Goal: Task Accomplishment & Management: Use online tool/utility

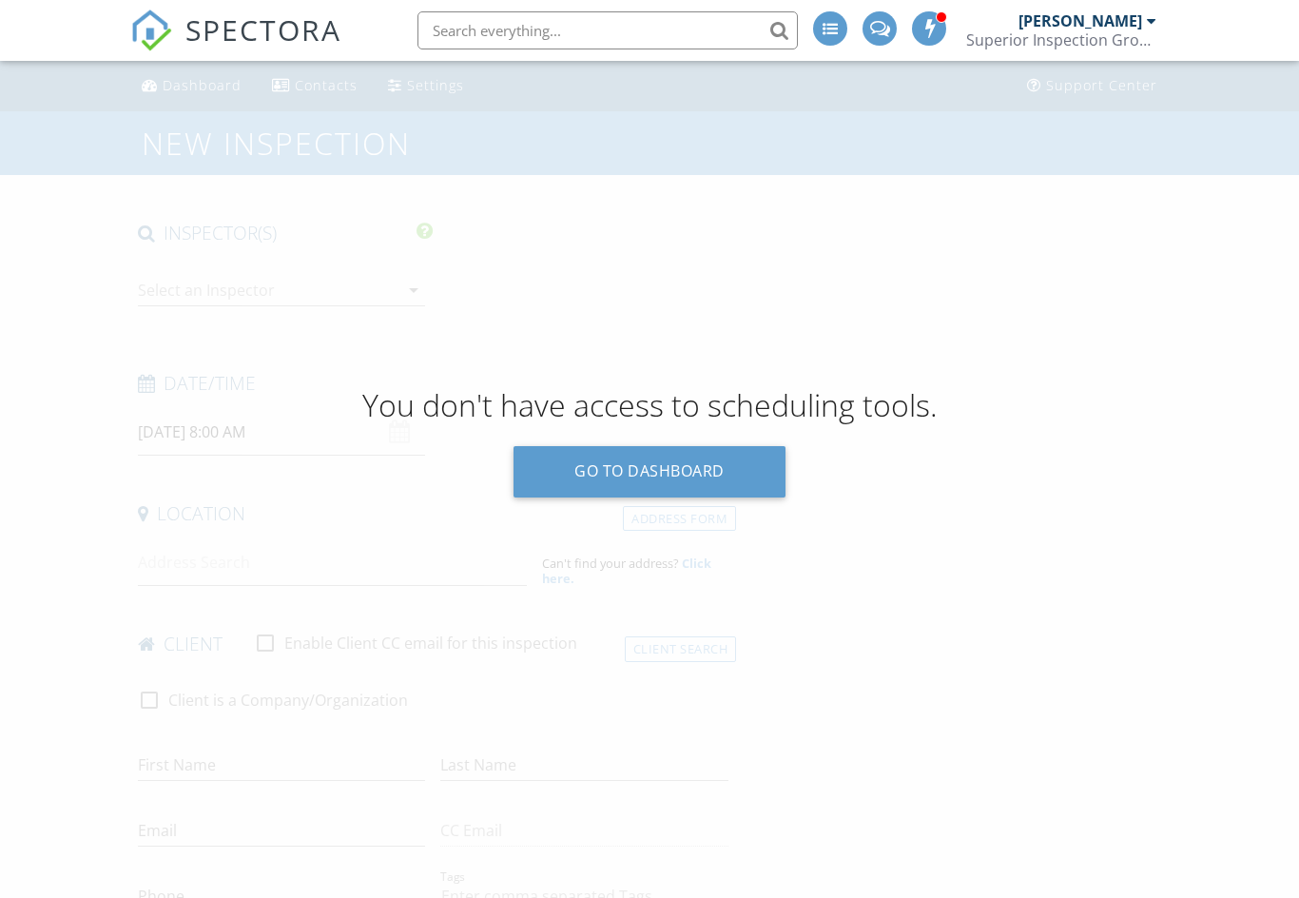
click at [473, 35] on input "text" at bounding box center [608, 30] width 381 height 38
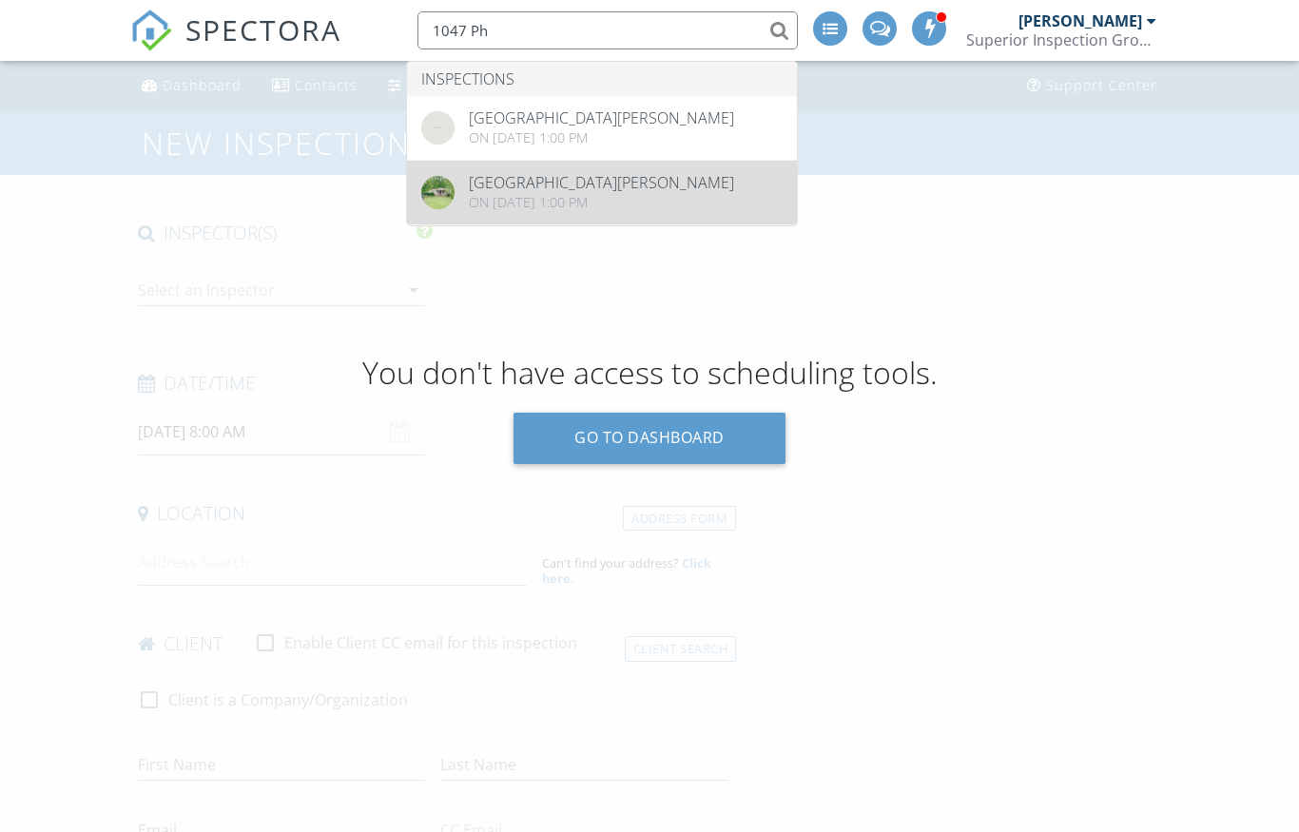
type input "1047 Ph"
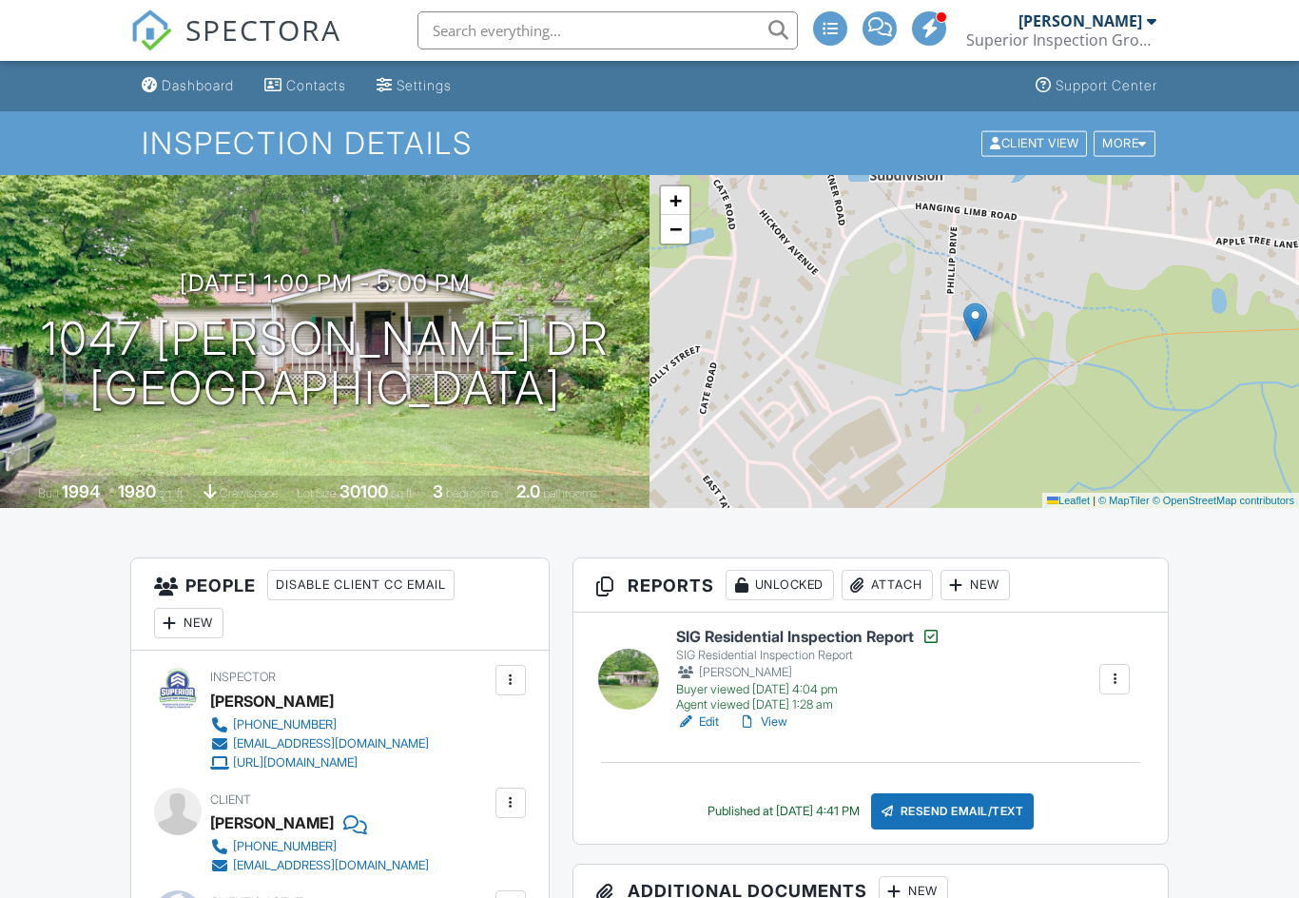
click at [780, 723] on link "View" at bounding box center [762, 722] width 49 height 19
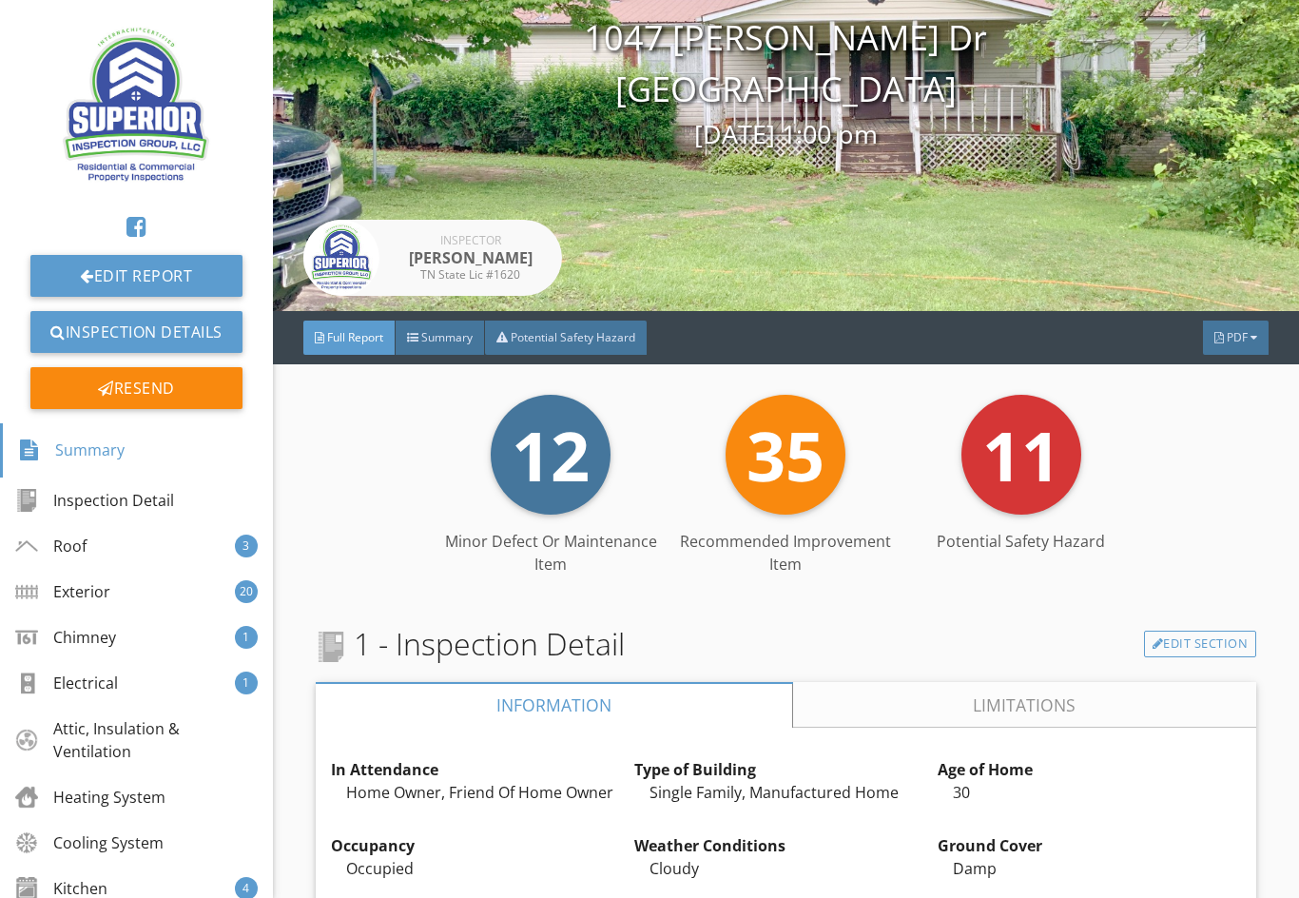
scroll to position [176, 0]
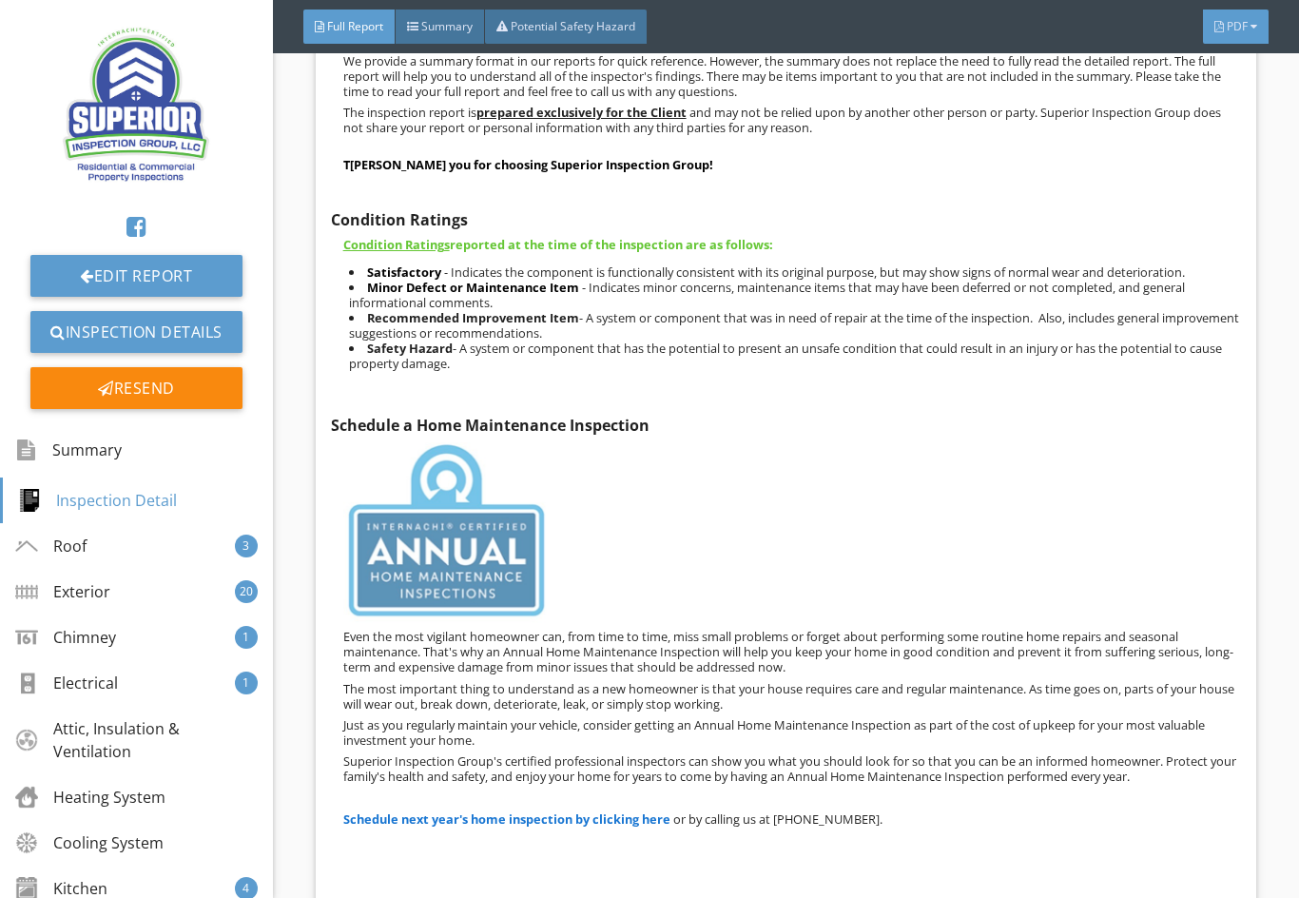
click at [1237, 23] on span "PDF" at bounding box center [1237, 26] width 21 height 16
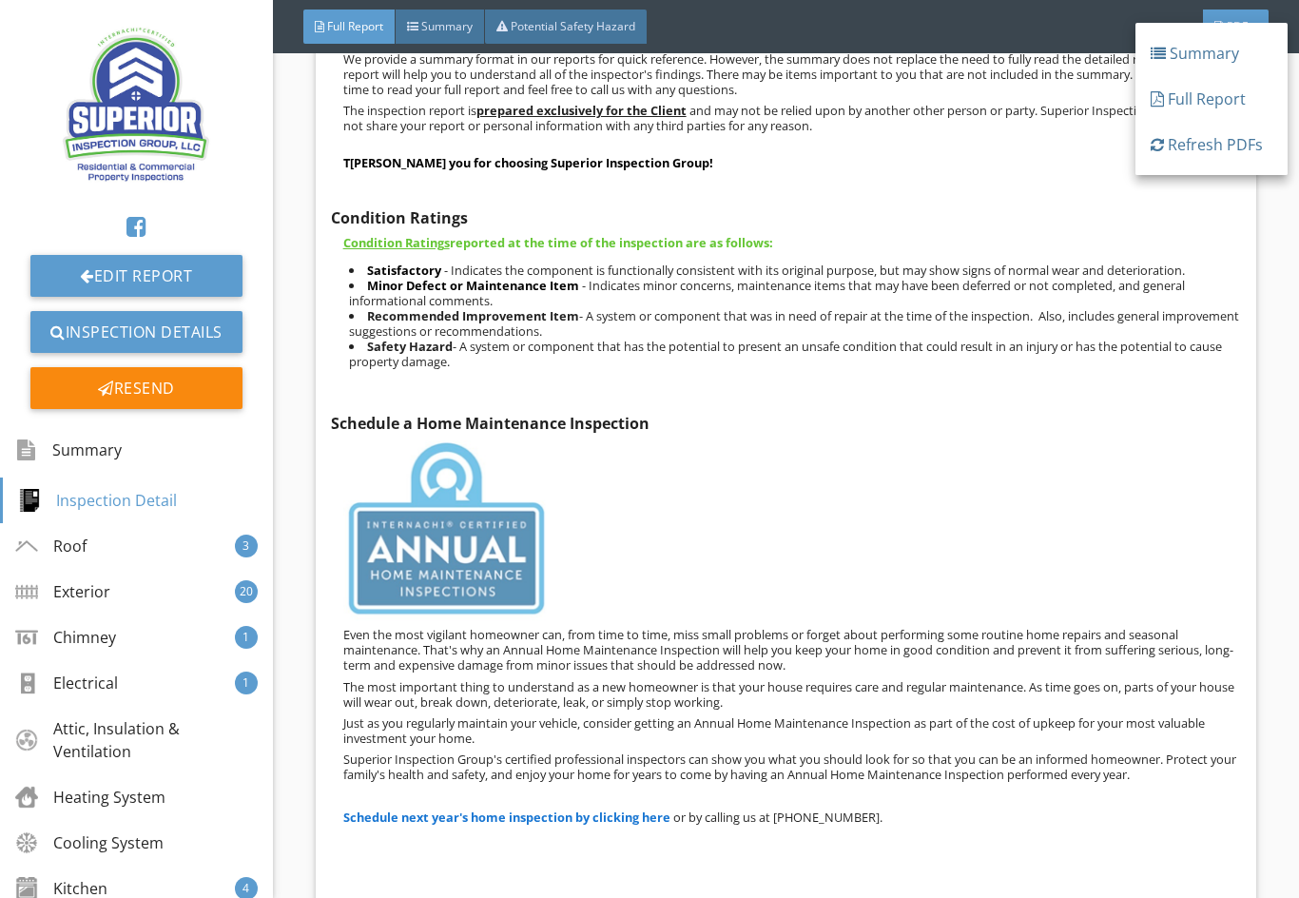
scroll to position [1170, 0]
click at [1172, 95] on div "Full Report" at bounding box center [1212, 99] width 122 height 23
